Goal: Transaction & Acquisition: Register for event/course

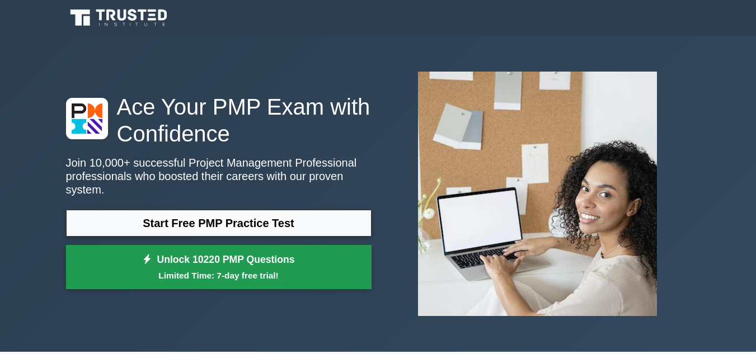
click at [163, 252] on link "Unlock 10220 PMP Questions Limited Time: 7-day free trial!" at bounding box center [219, 267] width 306 height 45
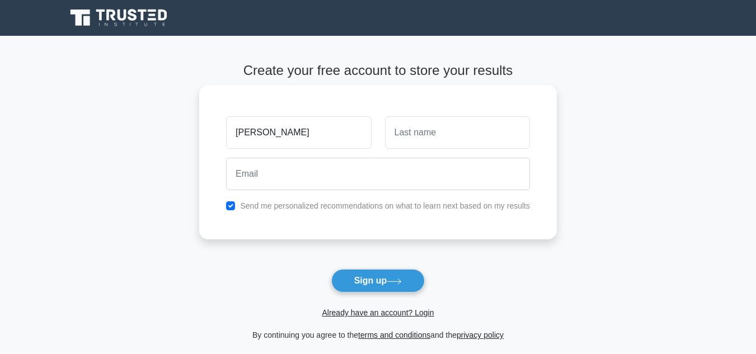
type input "EVANS"
click at [454, 130] on input "text" at bounding box center [457, 132] width 145 height 32
type input "MUSHIBA"
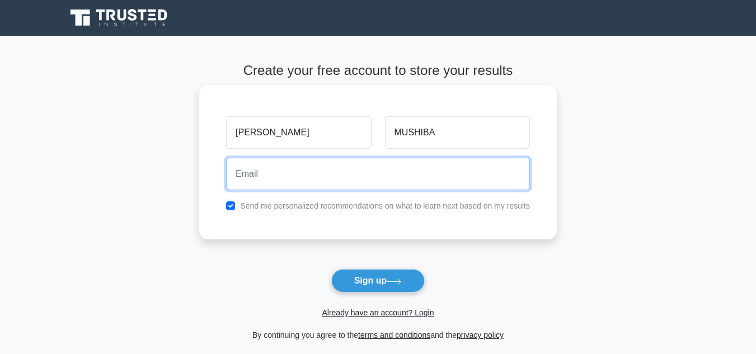
click at [267, 177] on input "email" at bounding box center [378, 174] width 304 height 32
type input "evansmushiba70@gmail.com"
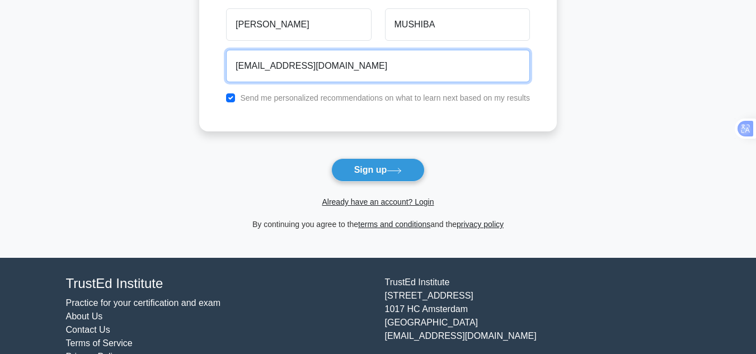
scroll to position [112, 0]
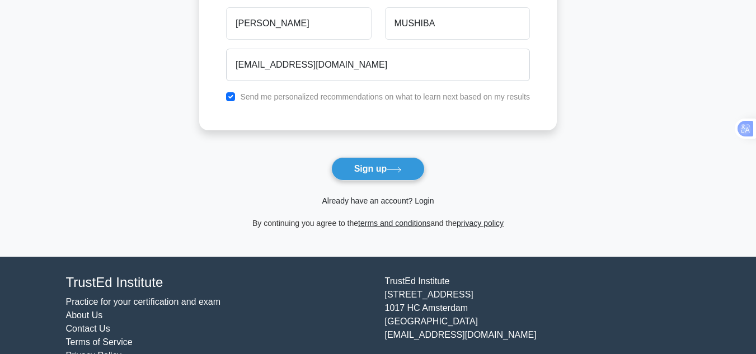
click at [422, 198] on link "Already have an account? Login" at bounding box center [378, 200] width 112 height 9
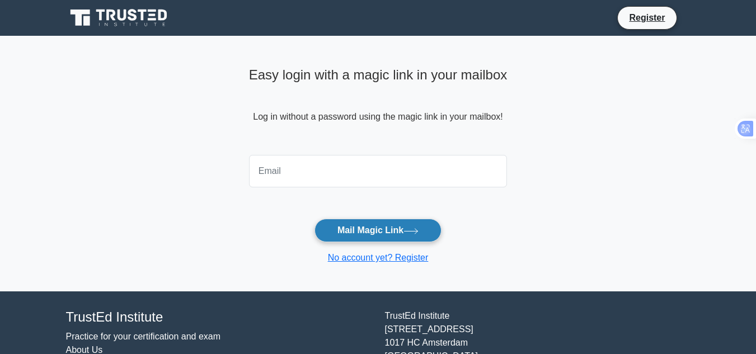
click at [394, 229] on button "Mail Magic Link" at bounding box center [377, 231] width 127 height 24
type input "evansmushiba70@gmail.com"
click at [390, 228] on button "Mail Magic Link" at bounding box center [377, 231] width 127 height 24
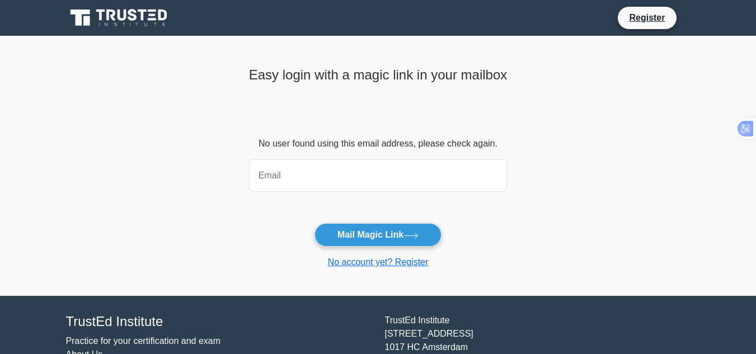
drag, startPoint x: 380, startPoint y: 233, endPoint x: 659, endPoint y: 236, distance: 278.7
click at [659, 236] on main "Easy login with a magic link in your mailbox No user found using this email add…" at bounding box center [378, 166] width 756 height 260
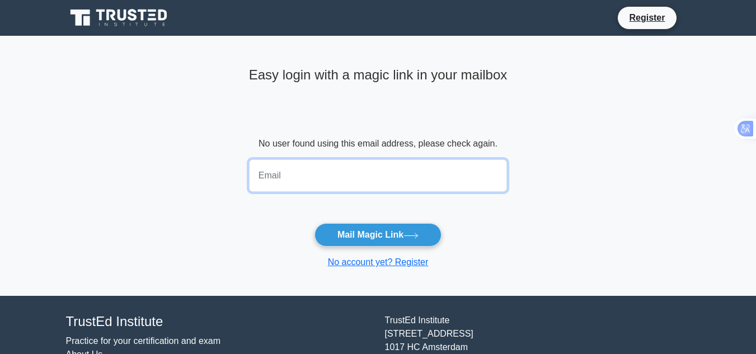
click at [359, 177] on input "email" at bounding box center [378, 175] width 259 height 32
type input "evansmushiba70@gmail.com"
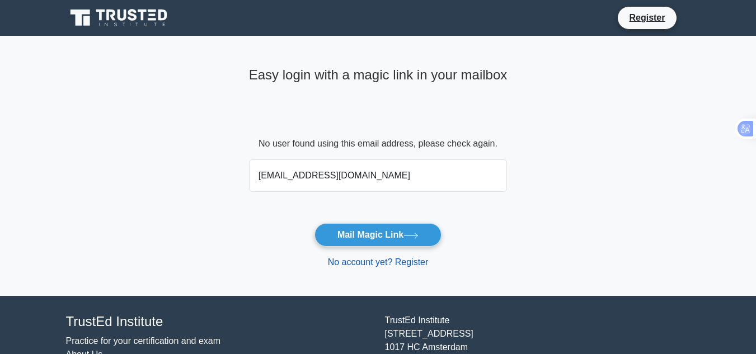
click at [419, 261] on link "No account yet? Register" at bounding box center [378, 262] width 101 height 10
click at [415, 261] on link "No account yet? Register" at bounding box center [378, 262] width 101 height 10
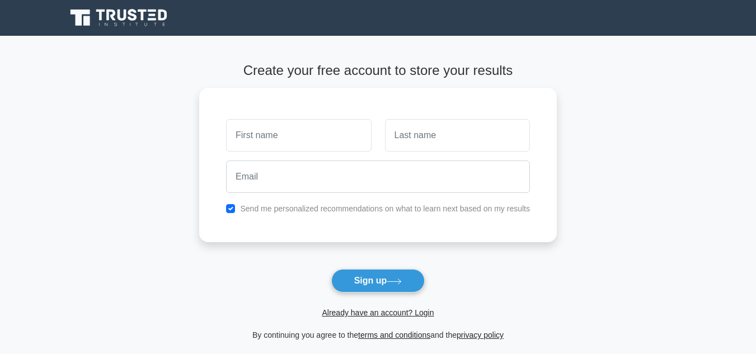
type input "E"
